Goal: Information Seeking & Learning: Learn about a topic

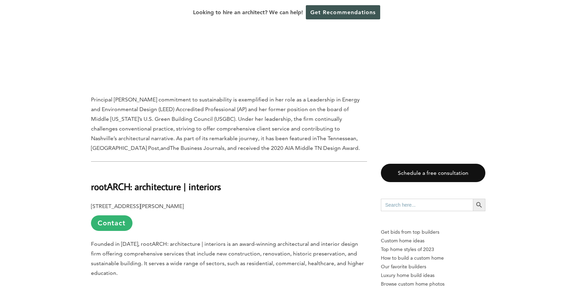
scroll to position [1418, 0]
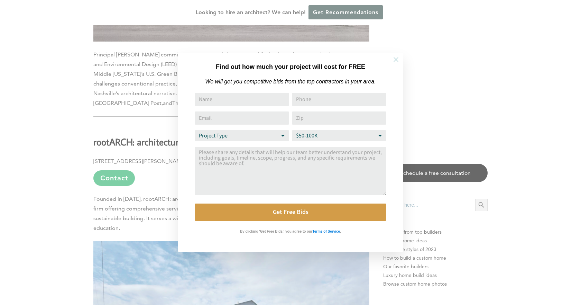
click at [395, 58] on icon at bounding box center [396, 60] width 8 height 8
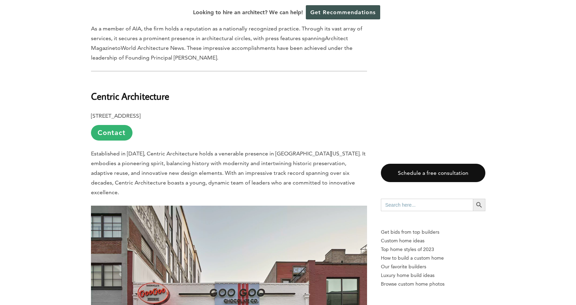
scroll to position [1064, 0]
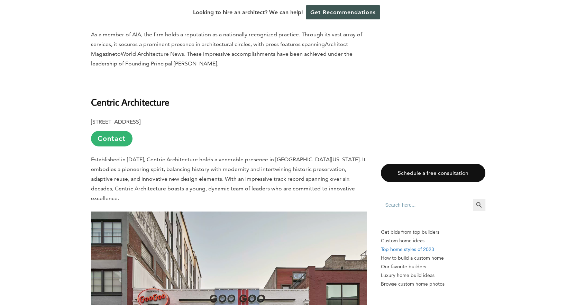
click at [426, 248] on p "Top home styles of 2023" at bounding box center [433, 249] width 104 height 9
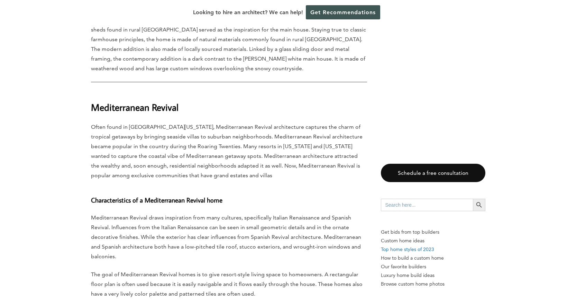
scroll to position [1937, 0]
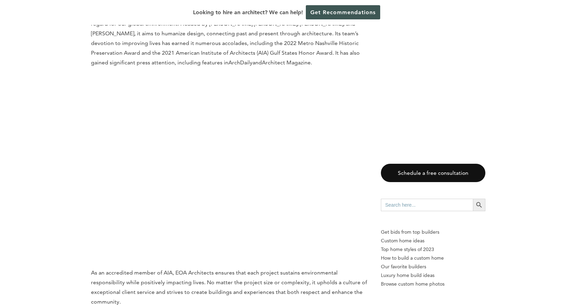
scroll to position [304, 0]
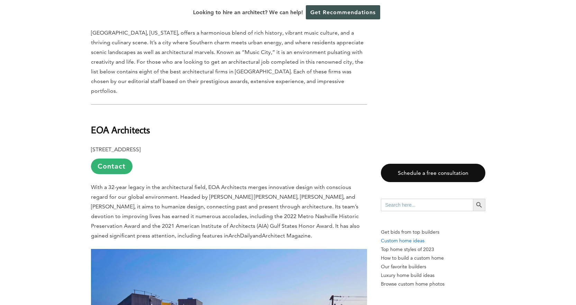
click at [400, 240] on p "Custom home ideas" at bounding box center [433, 240] width 104 height 9
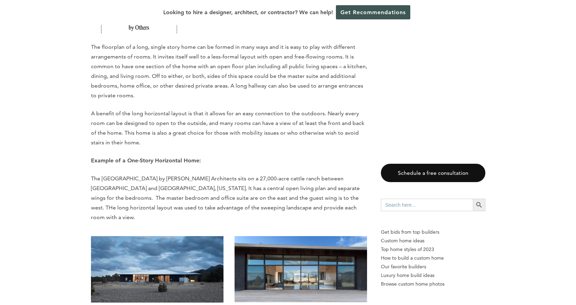
scroll to position [1072, 0]
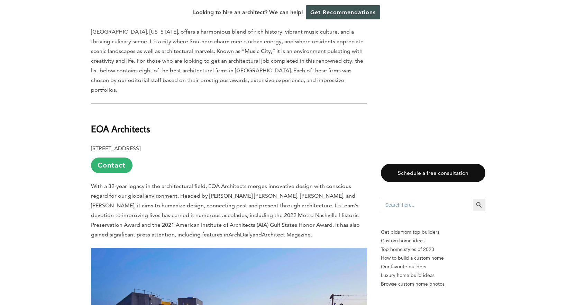
scroll to position [304, 0]
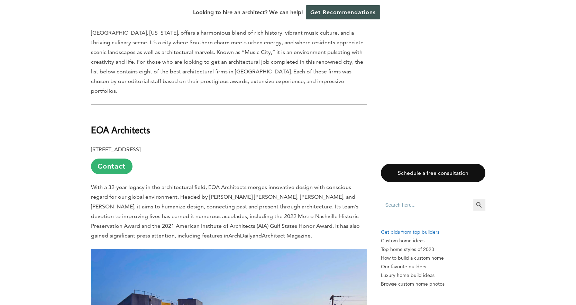
click at [414, 231] on p "Get bids from top builders" at bounding box center [433, 232] width 104 height 9
